Goal: Task Accomplishment & Management: Use online tool/utility

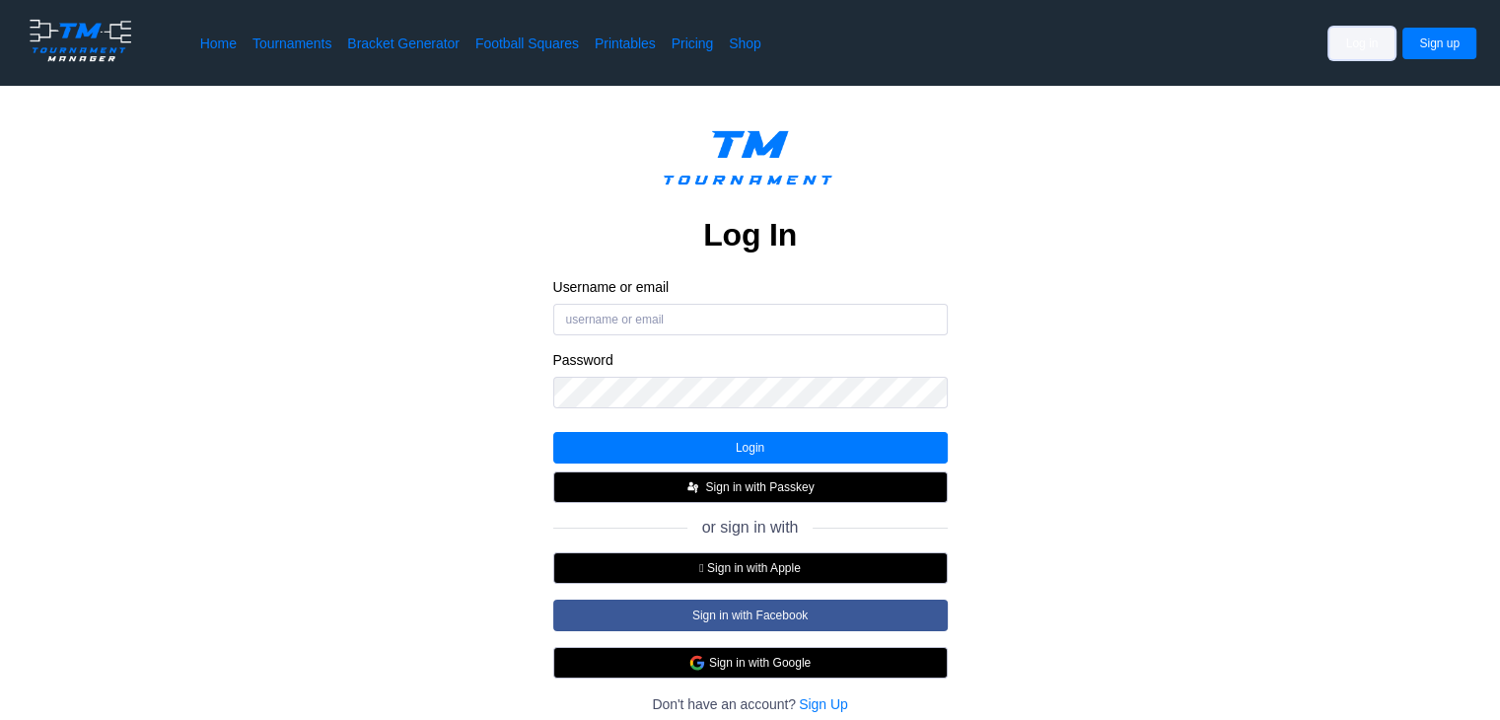
click at [1378, 50] on button "Log in" at bounding box center [1362, 44] width 66 height 32
type input "WilliamLeathwood2@protonmail.com"
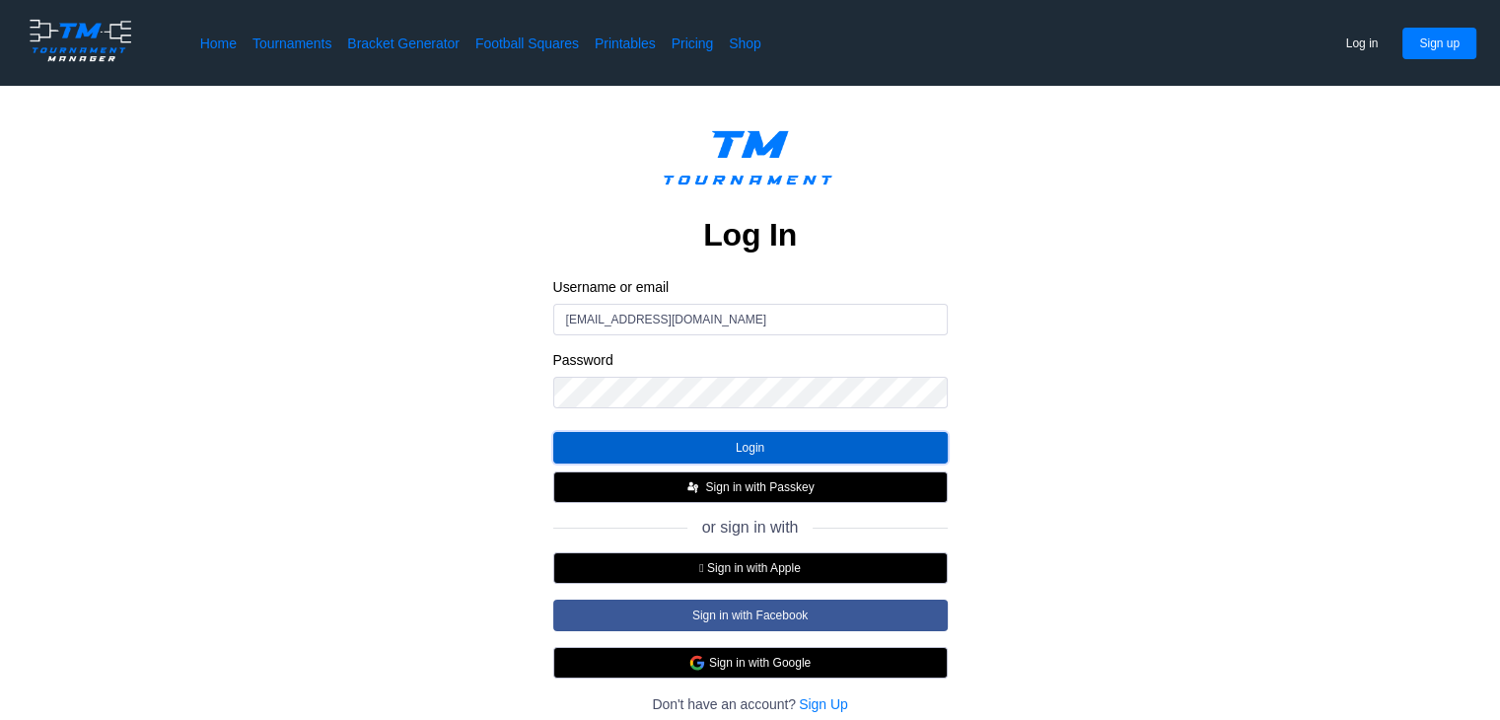
click at [695, 447] on button "Login" at bounding box center [750, 448] width 394 height 32
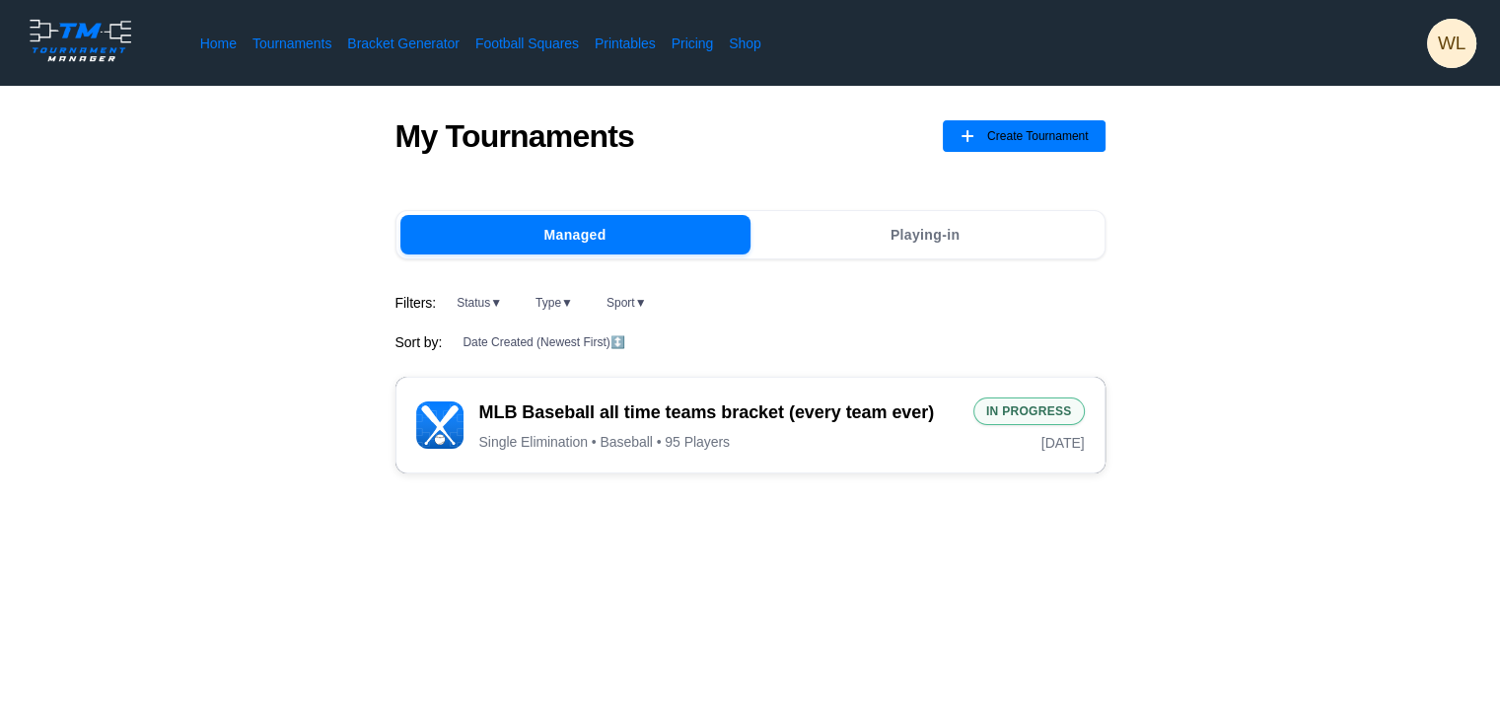
click at [734, 445] on div "Single Elimination • Baseball • 95 Players" at bounding box center [718, 442] width 478 height 18
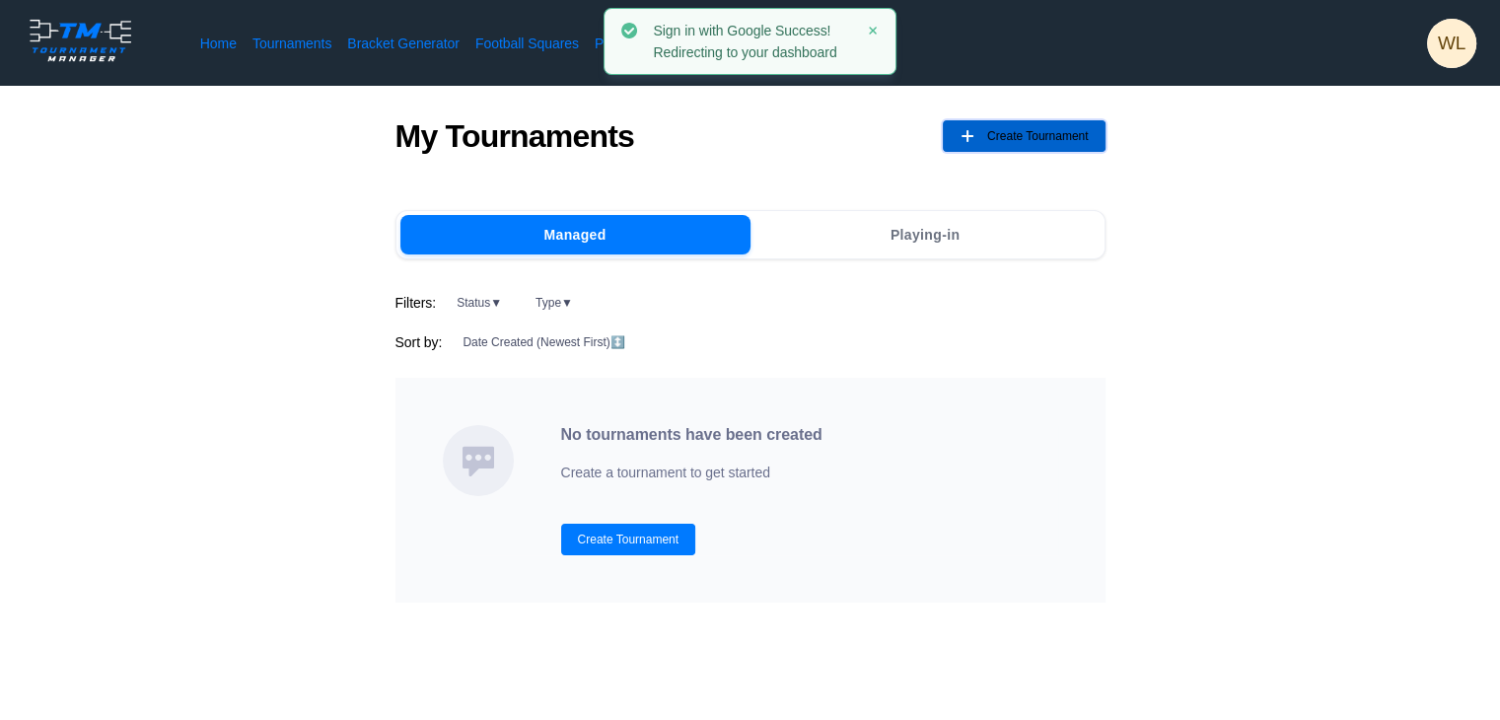
click at [978, 142] on button "Create Tournament" at bounding box center [1024, 136] width 163 height 32
